Goal: Task Accomplishment & Management: Use online tool/utility

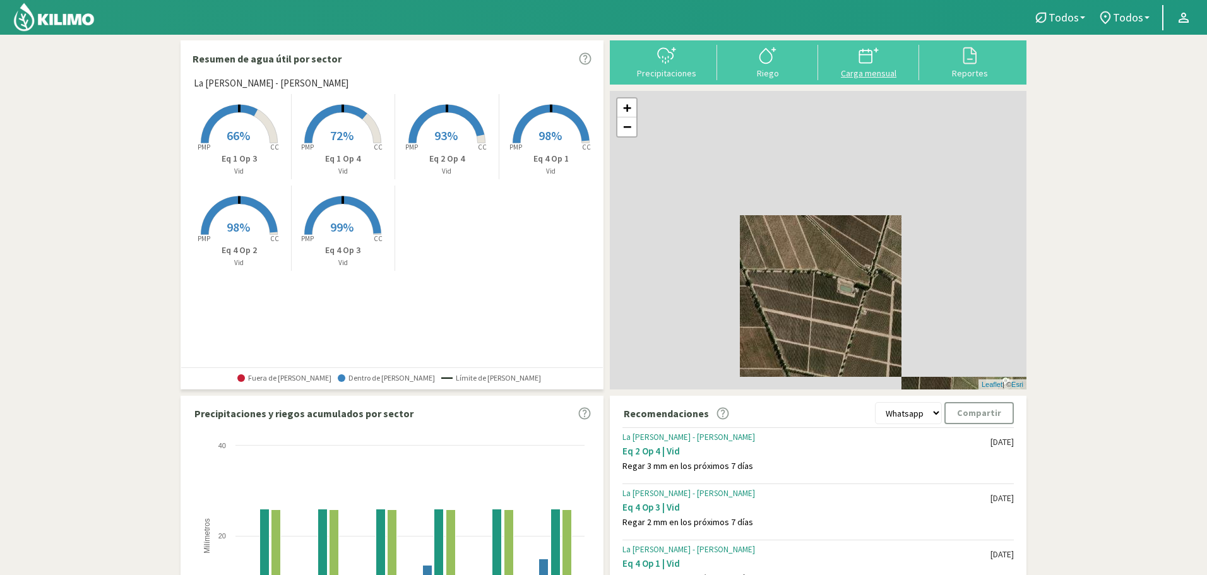
click at [873, 56] on icon at bounding box center [869, 55] width 20 height 20
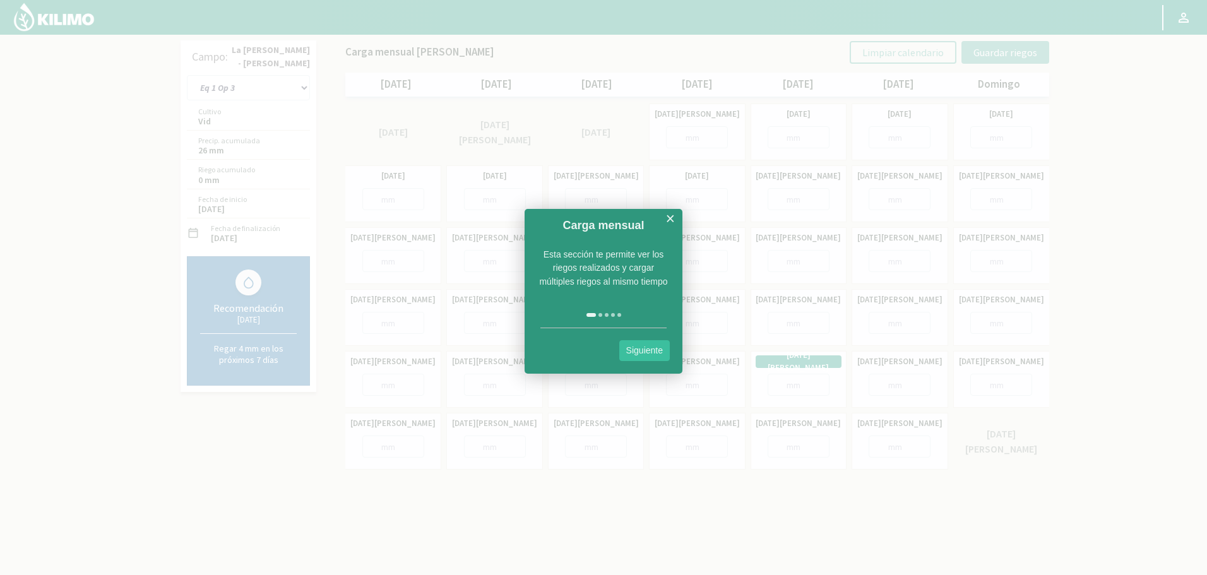
click at [671, 215] on link "×" at bounding box center [670, 219] width 9 height 16
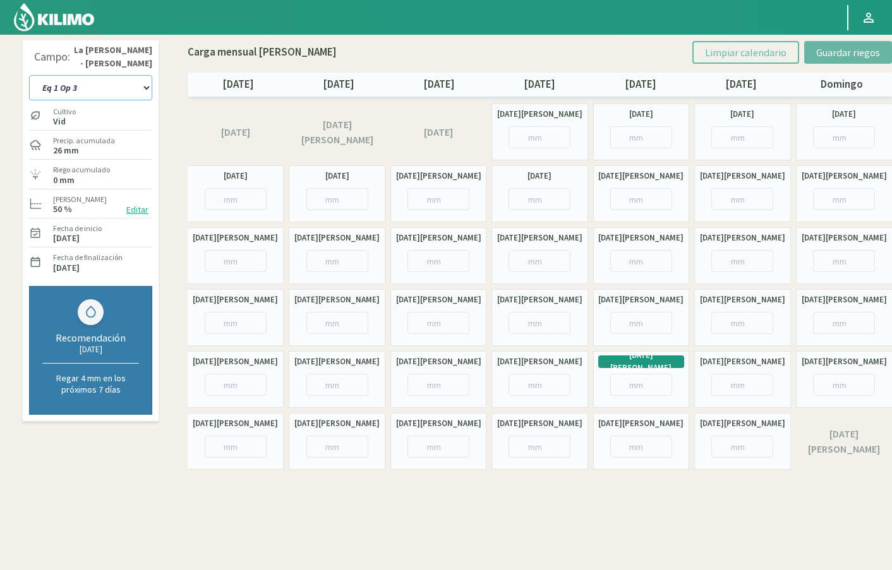
click at [134, 90] on select "Eq 1 Op 3 Eq 1 Op 4 Eq 2 Op 4 Eq 4 Op 1 Eq 4 Op 2 Eq 4 Op 3" at bounding box center [90, 87] width 123 height 25
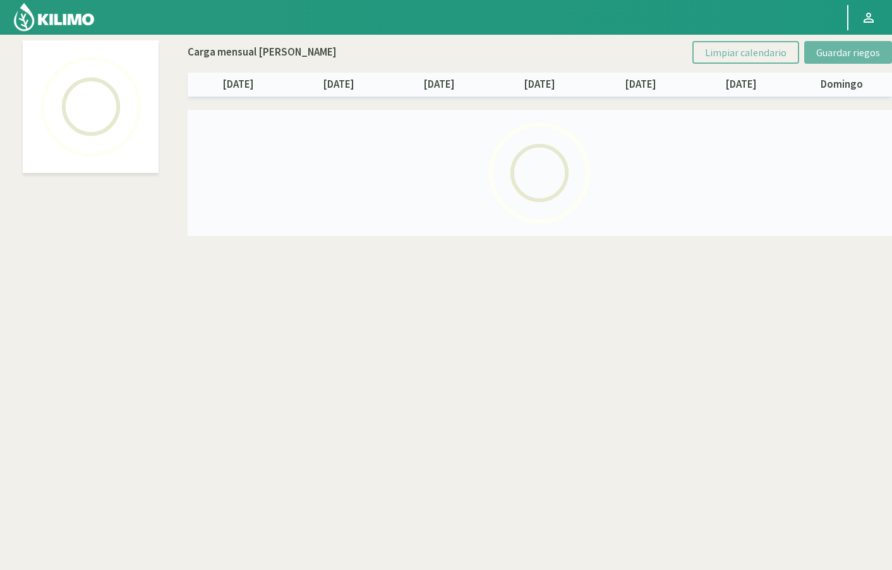
select select "3: Object"
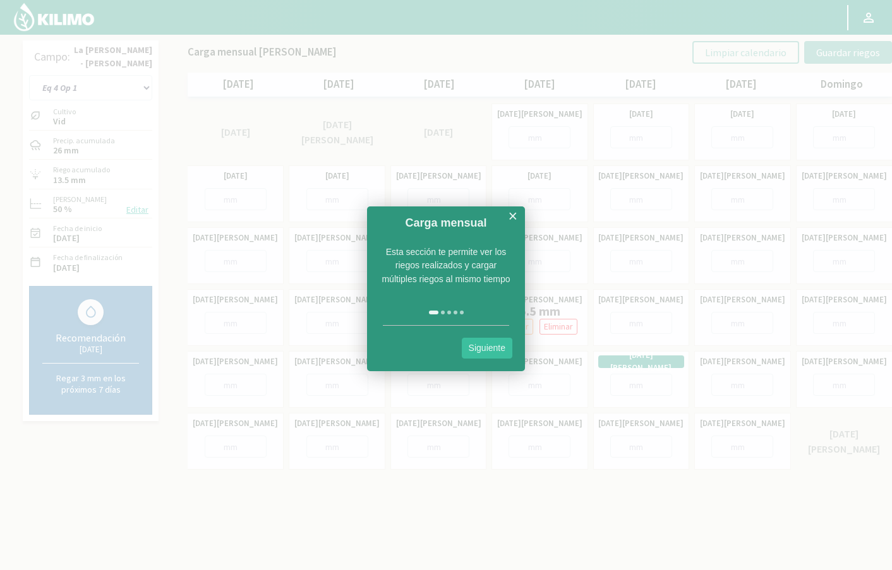
click at [507, 210] on div "Carga mensual ×" at bounding box center [446, 219] width 158 height 27
click at [489, 347] on link "Siguiente" at bounding box center [487, 348] width 51 height 21
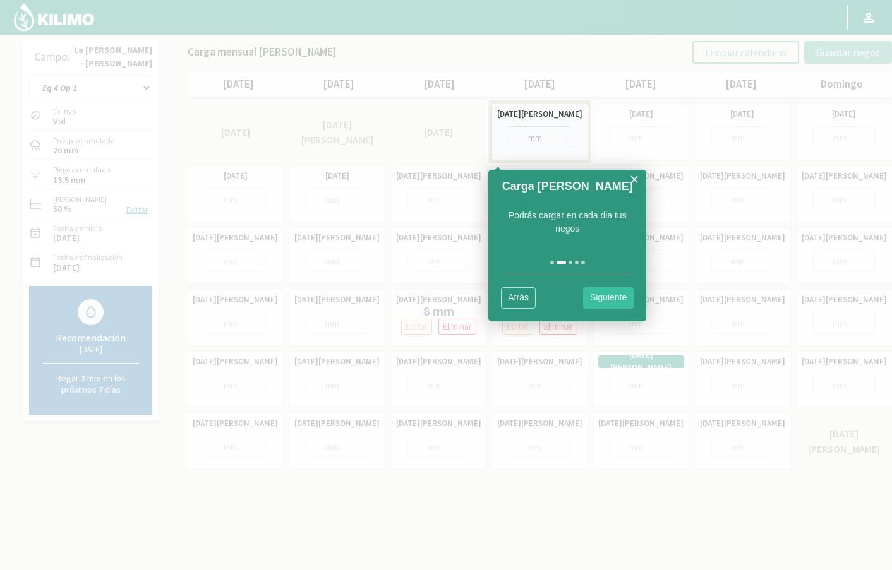
click at [609, 302] on link "Siguiente" at bounding box center [608, 297] width 51 height 21
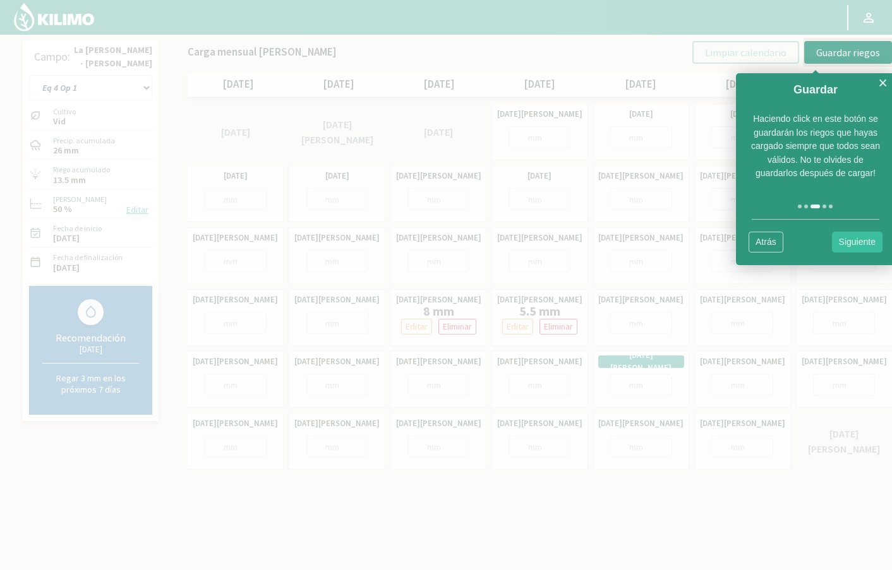
click at [872, 238] on link "Siguiente" at bounding box center [857, 242] width 51 height 21
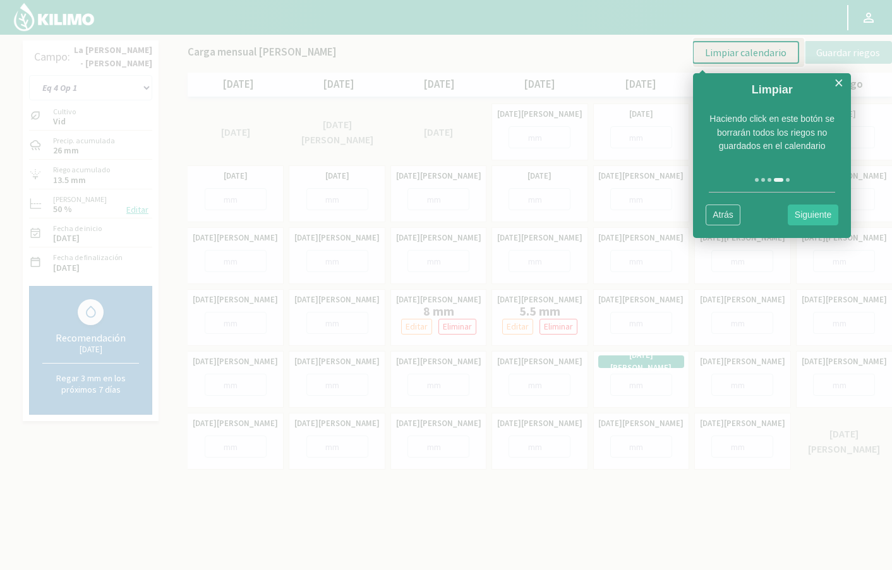
click at [806, 217] on link "Siguiente" at bounding box center [812, 215] width 51 height 21
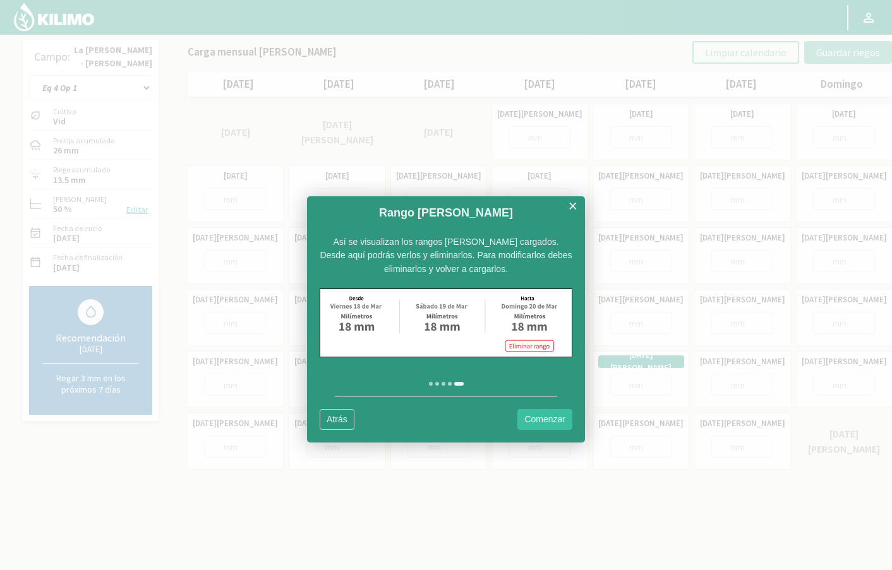
click at [554, 409] on link "Comenzar" at bounding box center [544, 419] width 55 height 21
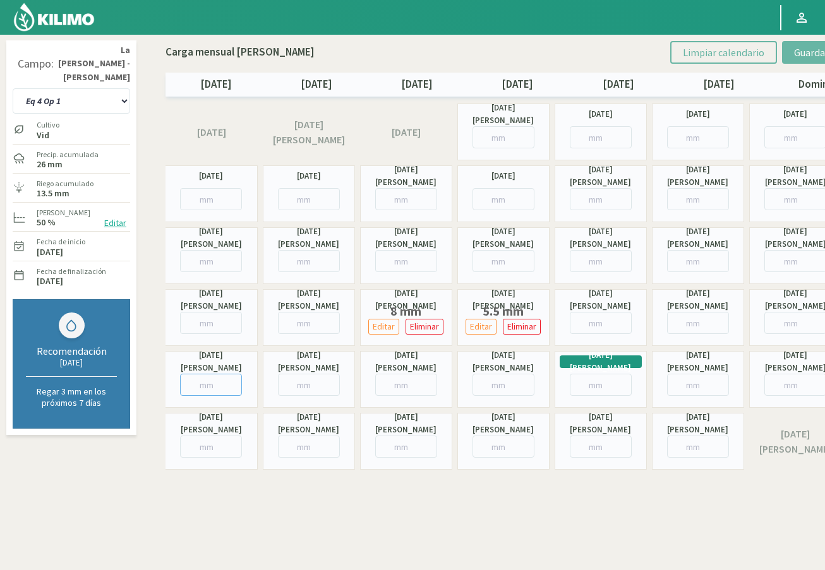
click at [213, 381] on input "number" at bounding box center [211, 385] width 62 height 22
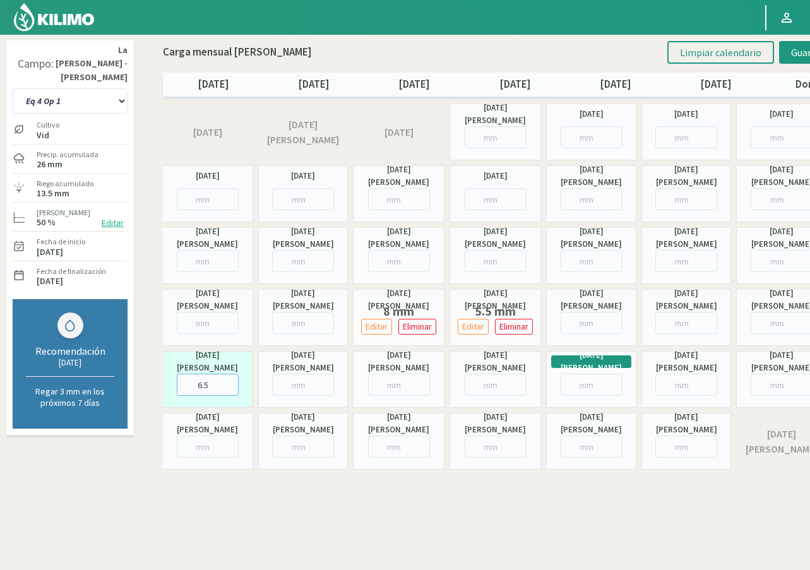
type input "6.5"
click at [796, 54] on span "Guardar riegos" at bounding box center [823, 52] width 64 height 13
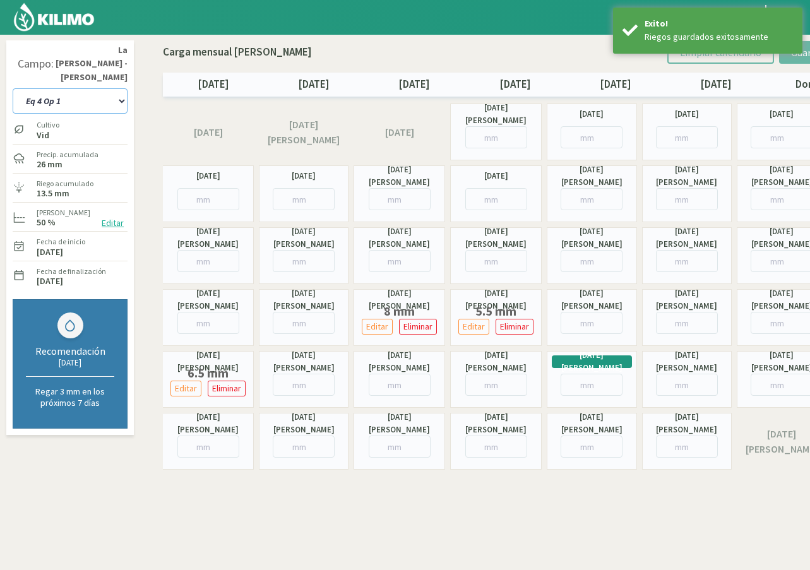
click at [112, 92] on select "Eq 1 Op 3 Eq 1 Op 4 Eq 2 Op 4 Eq 4 Op 1 Eq 4 Op 2 Eq 4 Op 3" at bounding box center [70, 100] width 115 height 25
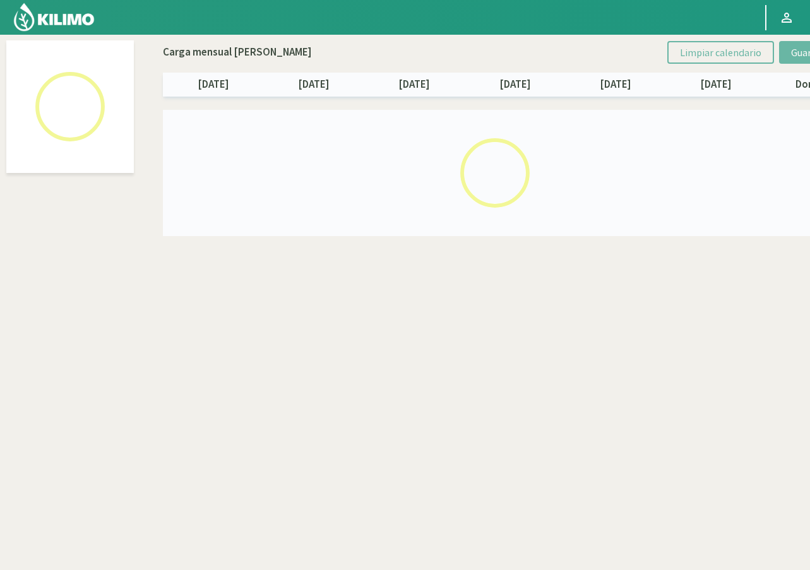
select select "2: Object"
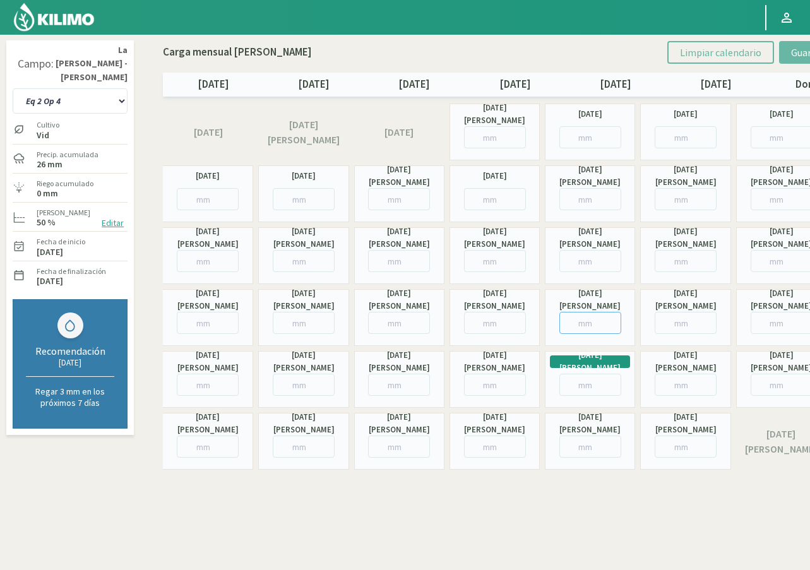
click at [593, 322] on input "number" at bounding box center [590, 323] width 62 height 22
type input "7"
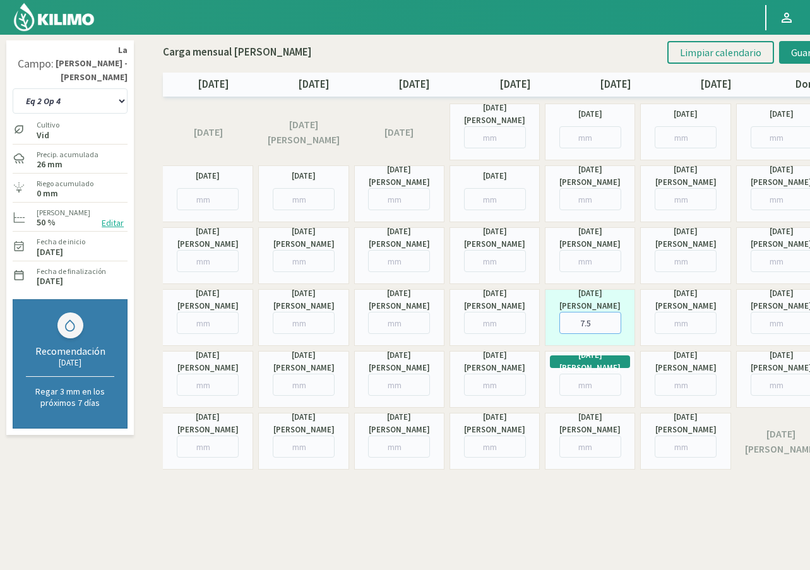
type input "7.5"
click at [304, 386] on input "number" at bounding box center [304, 385] width 62 height 22
type input "8.1"
click at [801, 49] on span "Guardar riegos" at bounding box center [823, 52] width 64 height 13
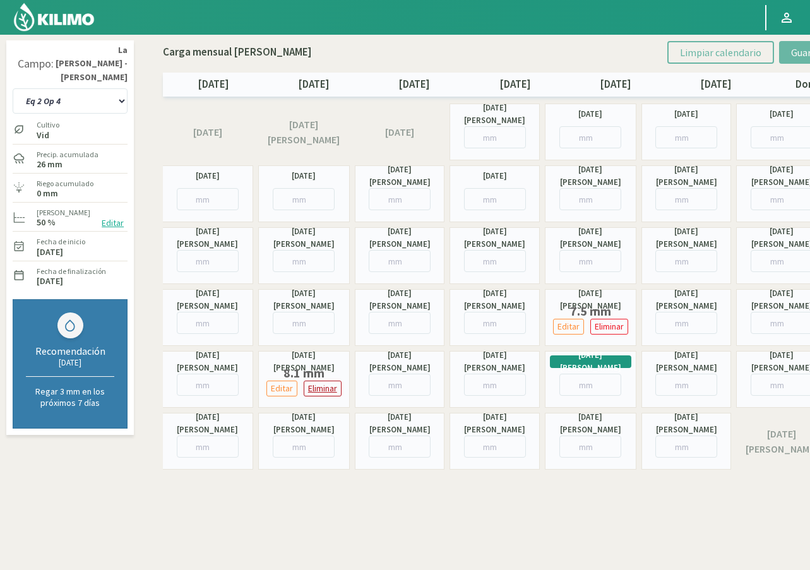
click at [318, 395] on p "Eliminar" at bounding box center [322, 388] width 29 height 15
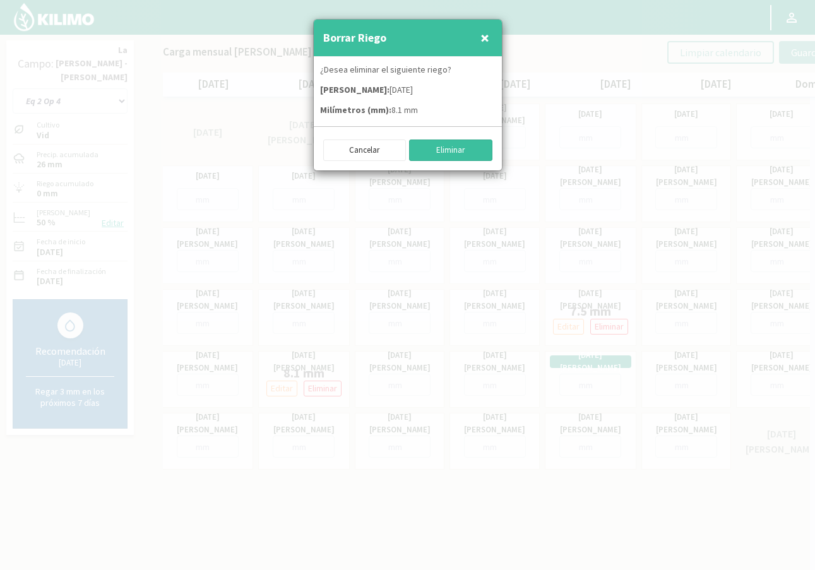
click at [469, 158] on button "Eliminar" at bounding box center [450, 150] width 83 height 21
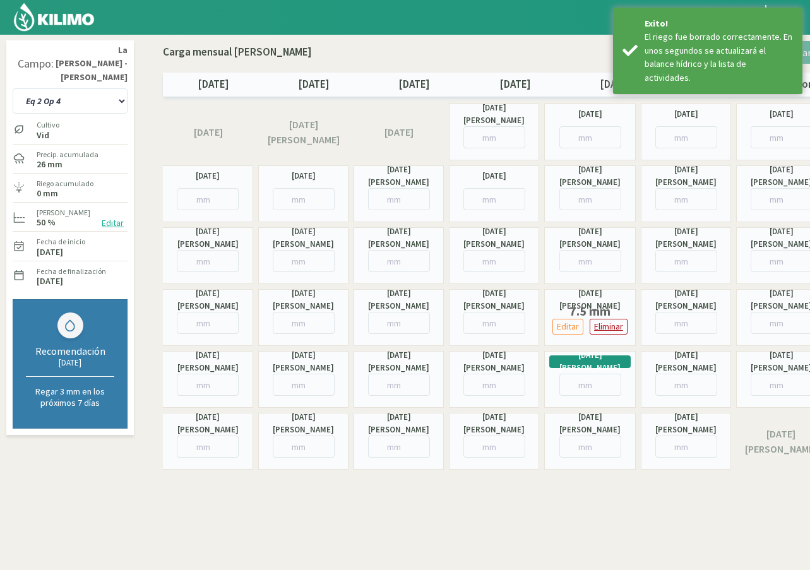
click at [602, 326] on p "Eliminar" at bounding box center [608, 326] width 29 height 15
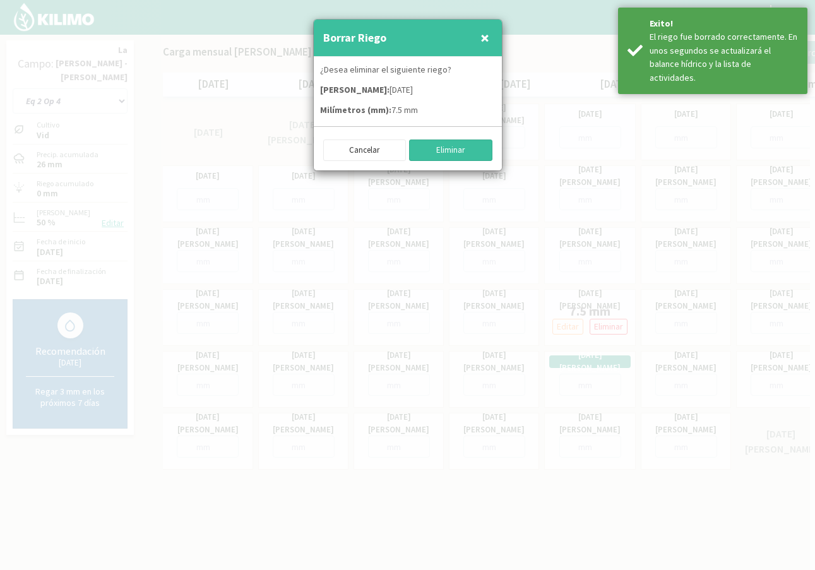
click at [451, 151] on button "Eliminar" at bounding box center [450, 150] width 83 height 21
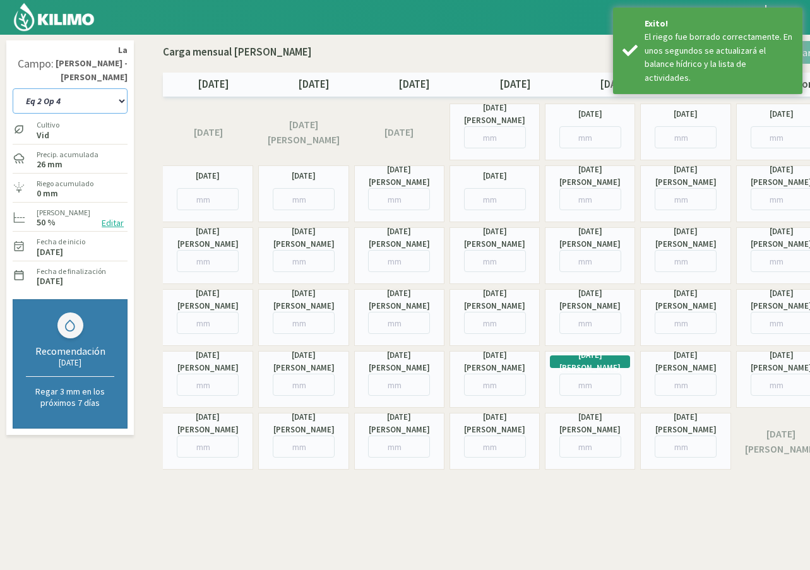
click at [107, 89] on select "Eq 1 Op 3 Eq 1 Op 4 Eq 2 Op 4 Eq 4 Op 1 Eq 4 Op 2 Eq 4 Op 3" at bounding box center [70, 100] width 115 height 25
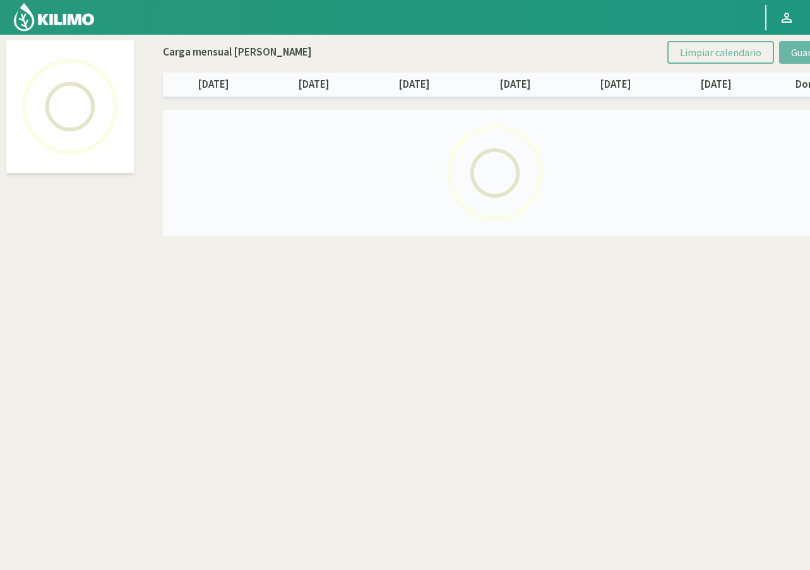
select select "3: Object"
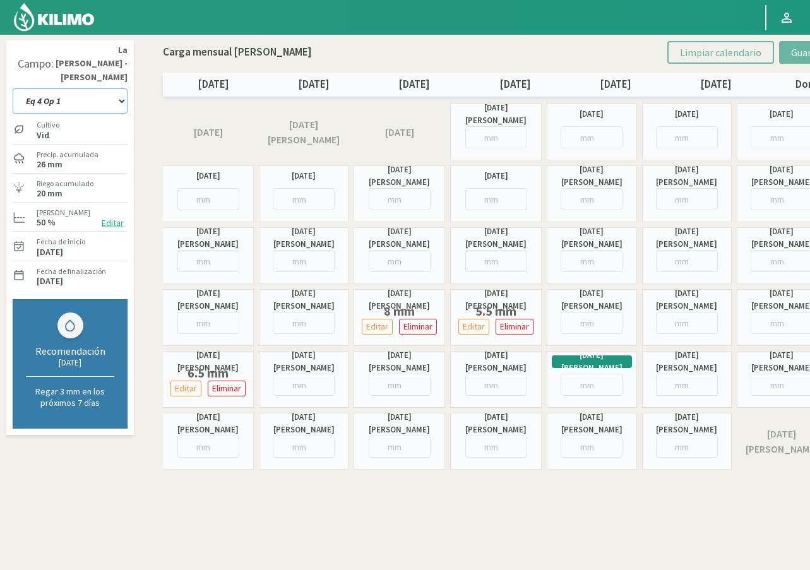
click at [101, 90] on select "Eq 1 Op 3 Eq 1 Op 4 Eq 2 Op 4 Eq 4 Op 1 Eq 4 Op 2 Eq 4 Op 3" at bounding box center [70, 100] width 115 height 25
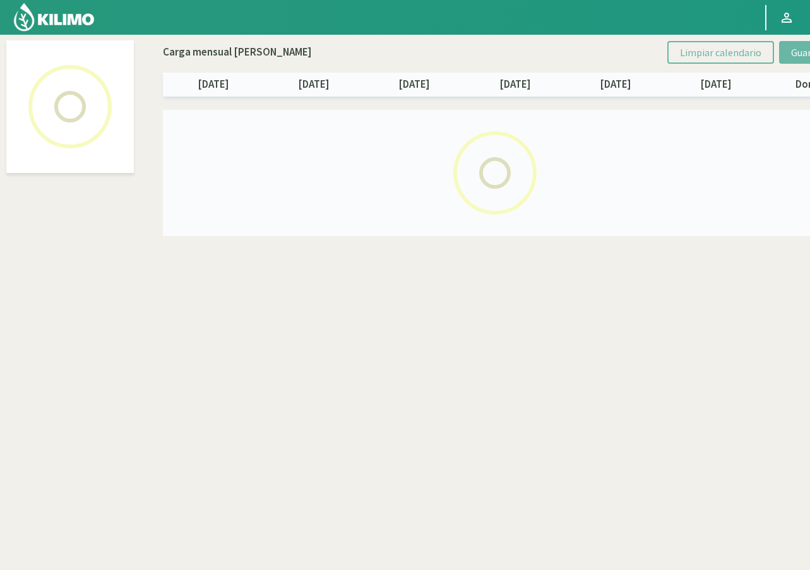
select select "4: Object"
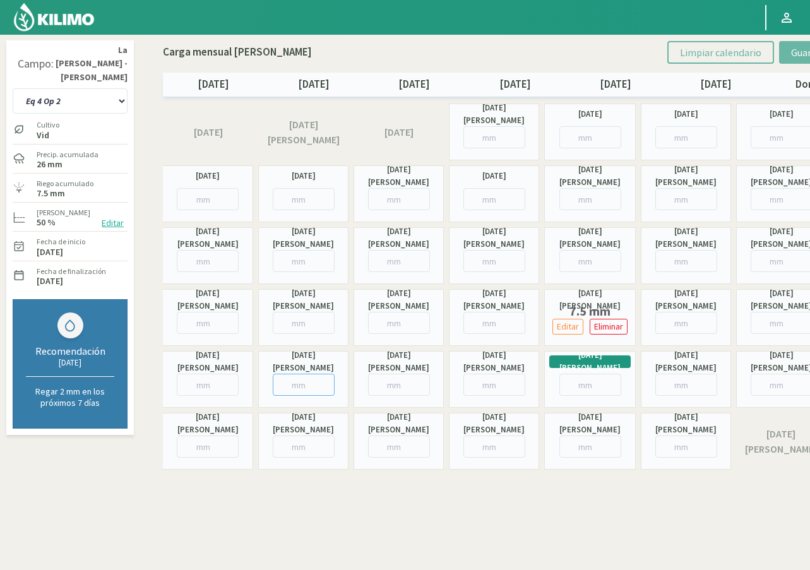
click at [291, 382] on input "number" at bounding box center [304, 385] width 62 height 22
type input "8"
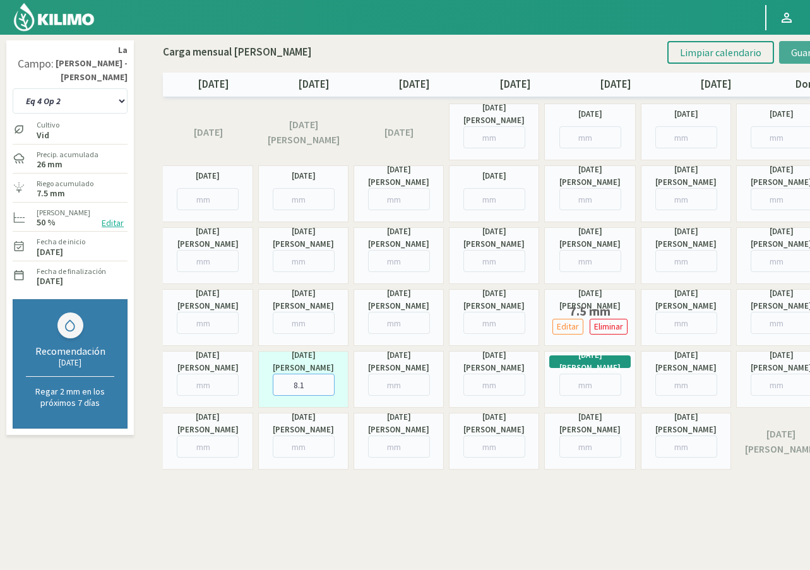
type input "8.1"
click at [796, 56] on span "Guardar riegos" at bounding box center [823, 52] width 64 height 13
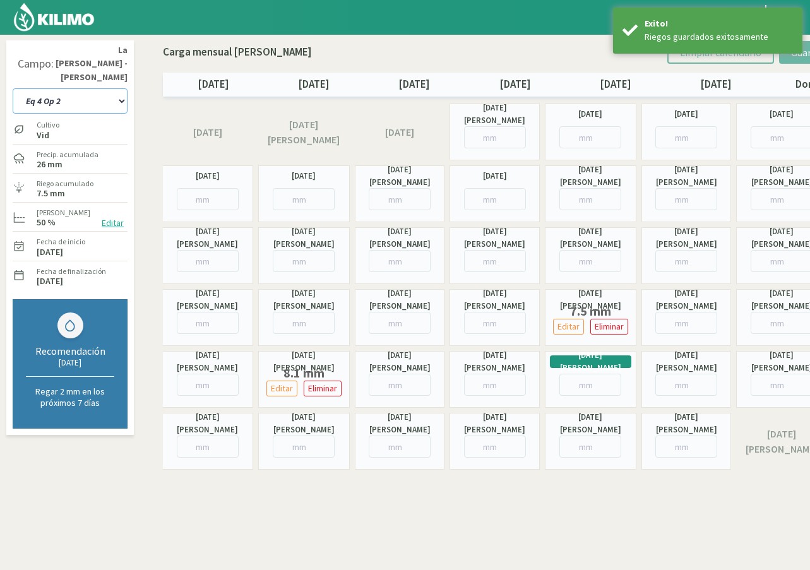
click at [113, 88] on select "Eq 1 Op 3 Eq 1 Op 4 Eq 2 Op 4 Eq 4 Op 1 Eq 4 Op 2 Eq 4 Op 3" at bounding box center [70, 100] width 115 height 25
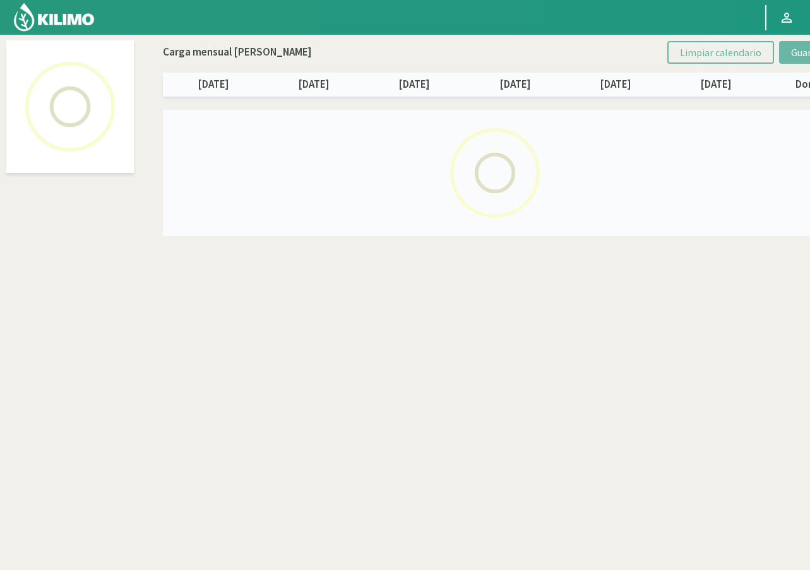
select select "5: Object"
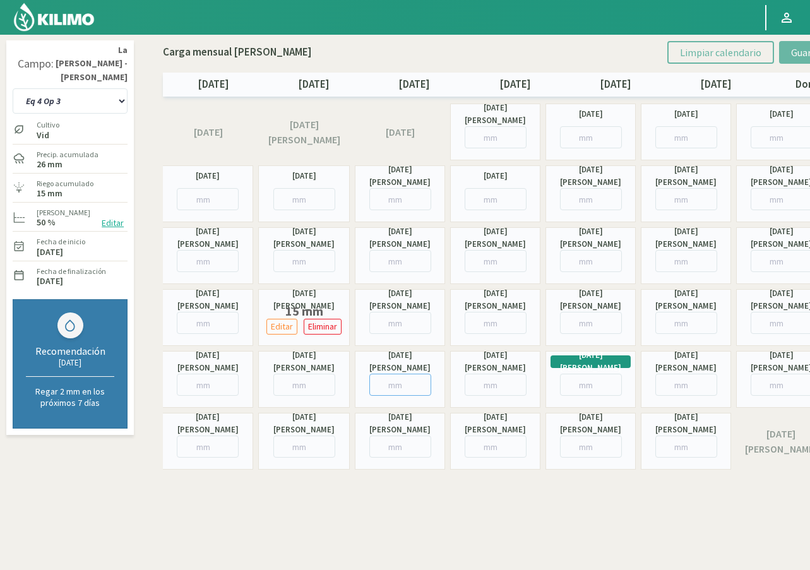
click at [399, 388] on input "number" at bounding box center [400, 385] width 62 height 22
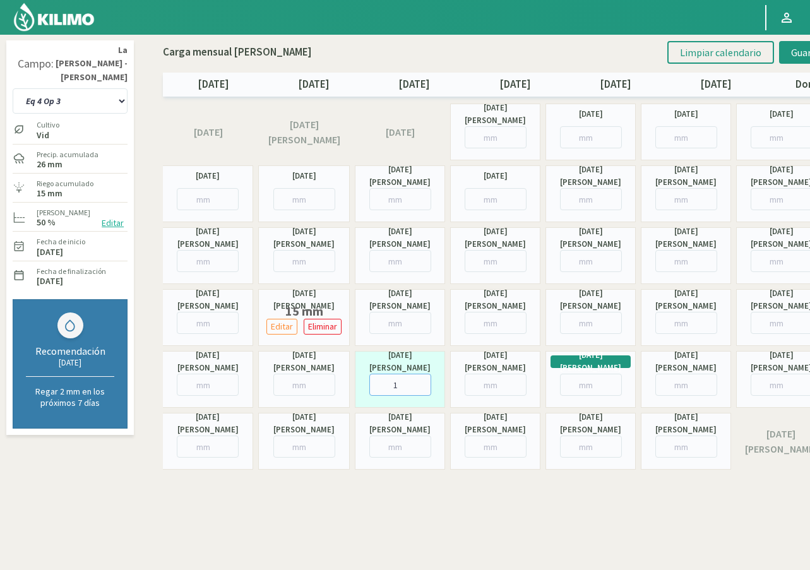
type input "11"
type input "11.8"
click at [792, 51] on button "Guardar riegos" at bounding box center [823, 52] width 88 height 23
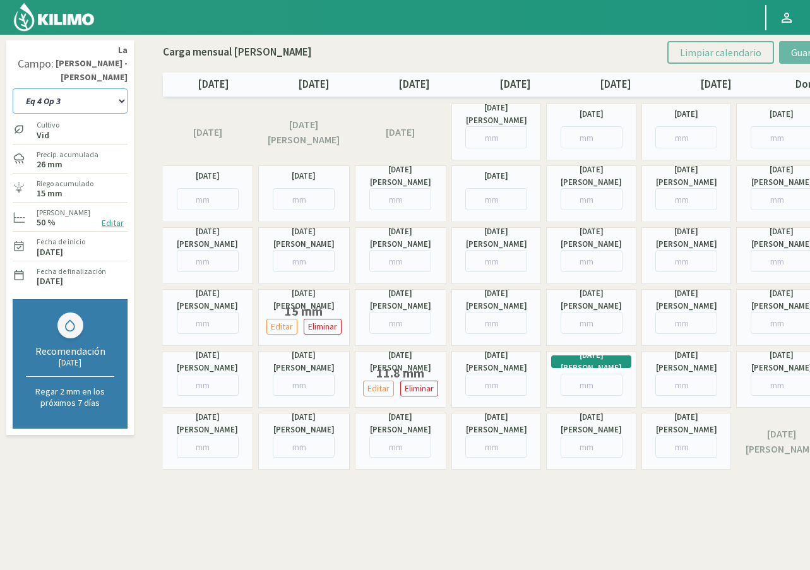
click at [116, 88] on select "Eq 1 Op 3 Eq 1 Op 4 Eq 2 Op 4 Eq 4 Op 1 Eq 4 Op 2 Eq 4 Op 3" at bounding box center [70, 100] width 115 height 25
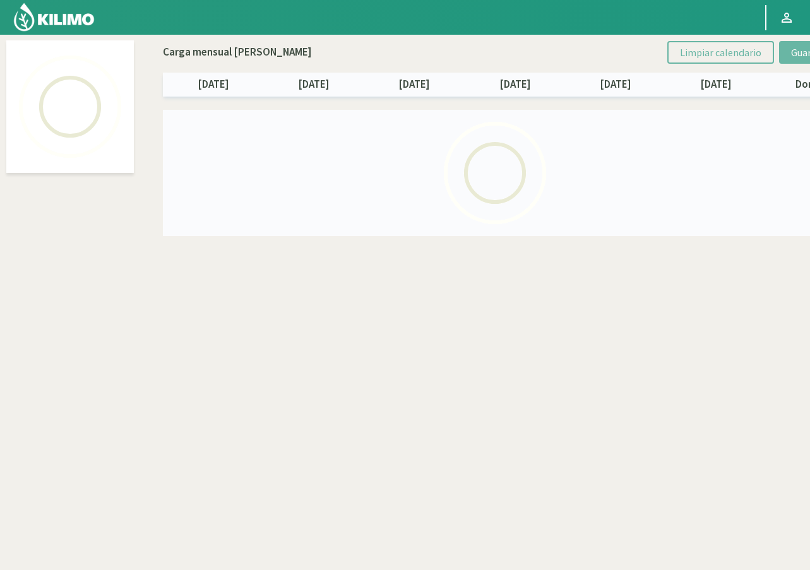
select select "2: Object"
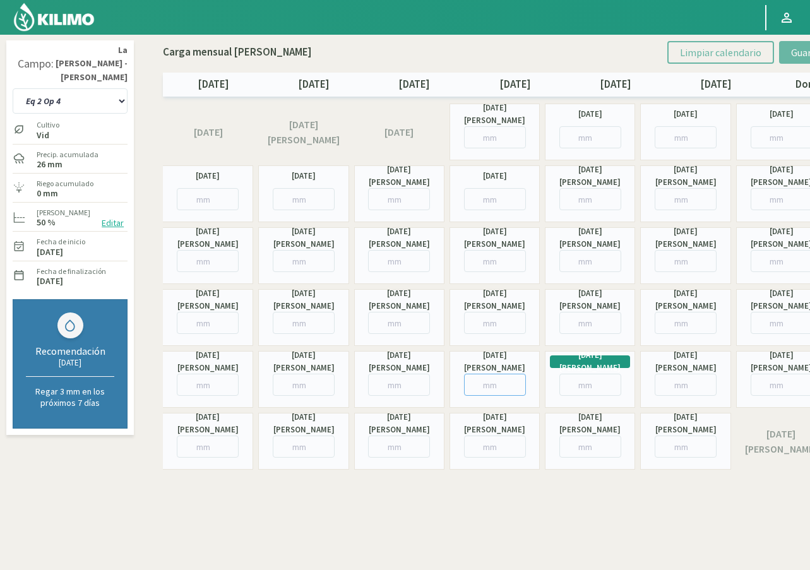
click at [477, 382] on input "number" at bounding box center [495, 385] width 62 height 22
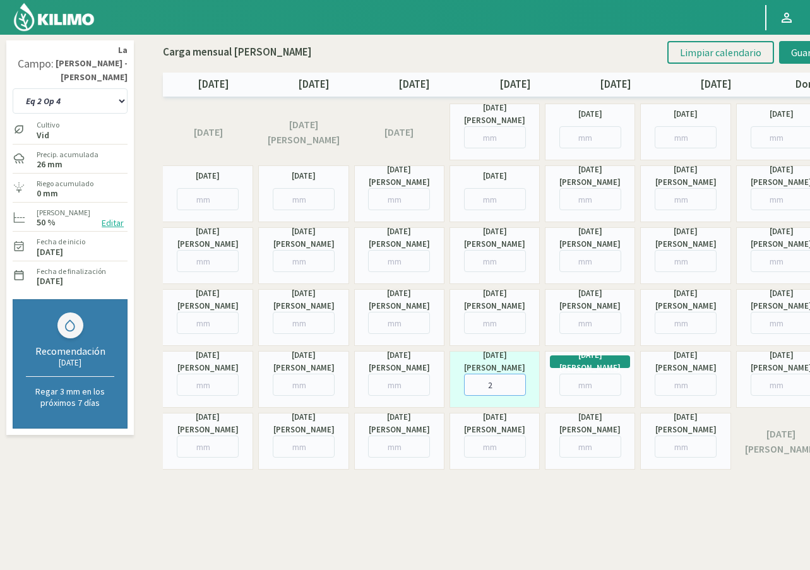
type input "27"
type input "27.5"
click at [796, 55] on span "Guardar riegos" at bounding box center [823, 52] width 64 height 13
